Goal: Find specific page/section

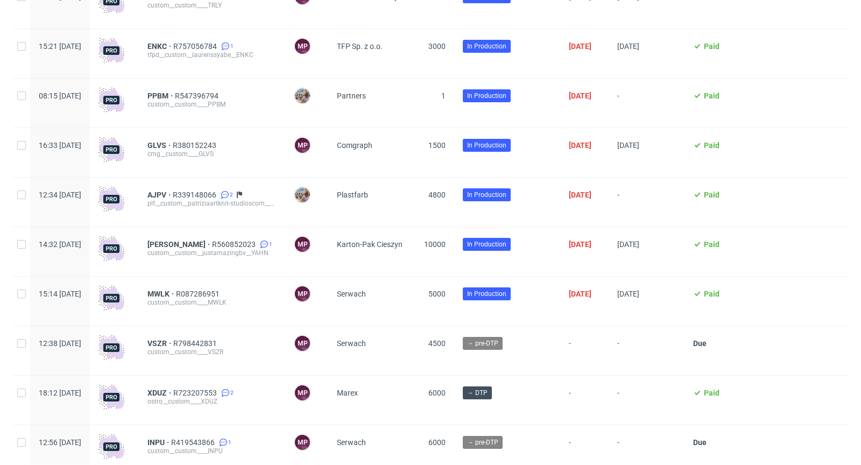
scroll to position [918, 0]
click at [173, 197] on span "AJPV" at bounding box center [159, 194] width 25 height 9
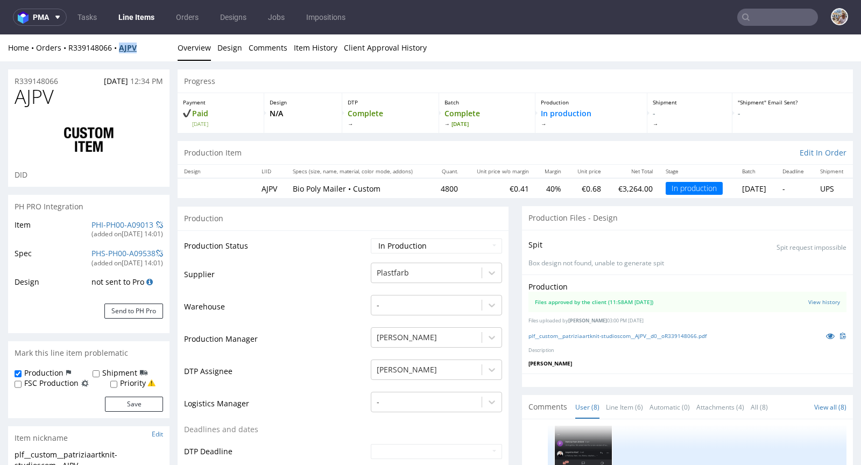
drag, startPoint x: 147, startPoint y: 48, endPoint x: 122, endPoint y: 48, distance: 25.8
click at [122, 48] on div "Home Orders R339148066 AJPV" at bounding box center [88, 47] width 161 height 11
copy strong "AJPV"
